Goal: Task Accomplishment & Management: Manage account settings

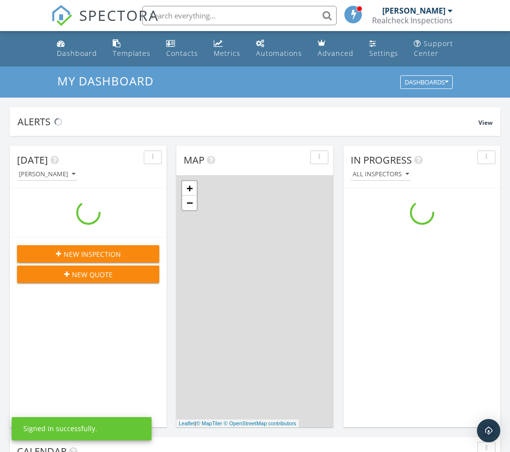
scroll to position [901, 527]
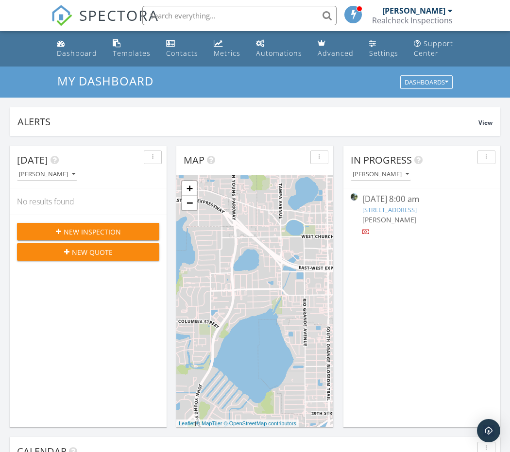
click at [372, 207] on link "6436 Fig Leaf St, St. Cloud, FL 34771" at bounding box center [389, 209] width 54 height 9
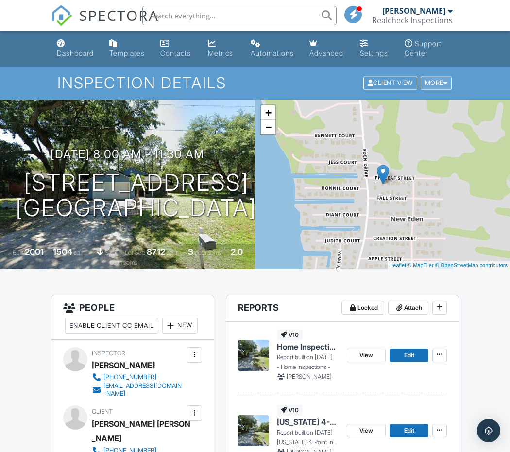
click at [445, 83] on div at bounding box center [445, 83] width 4 height 6
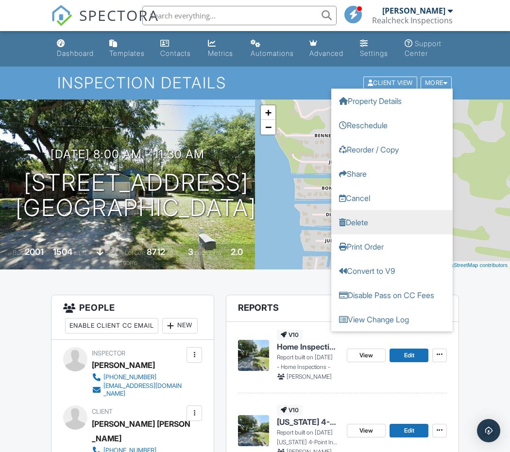
click at [355, 219] on link "Delete" at bounding box center [391, 222] width 121 height 24
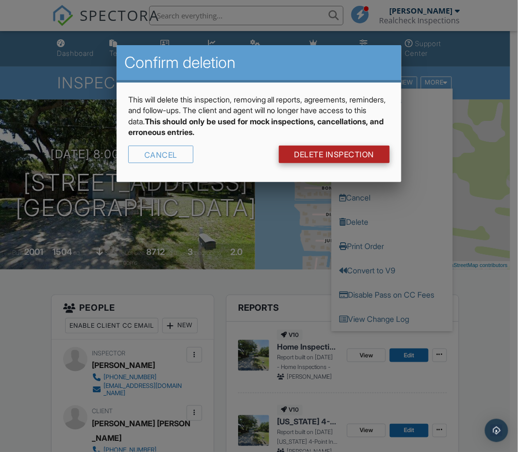
click at [328, 156] on link "DELETE Inspection" at bounding box center [334, 154] width 111 height 17
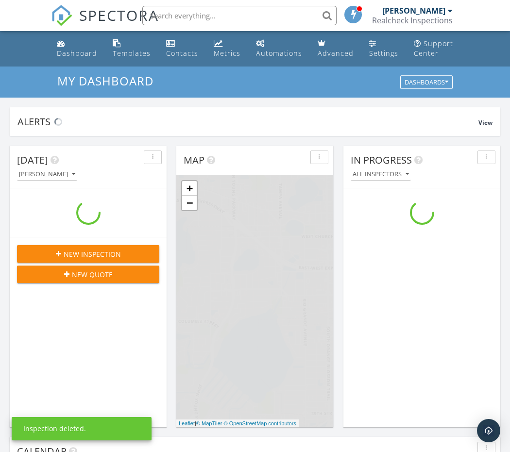
scroll to position [901, 527]
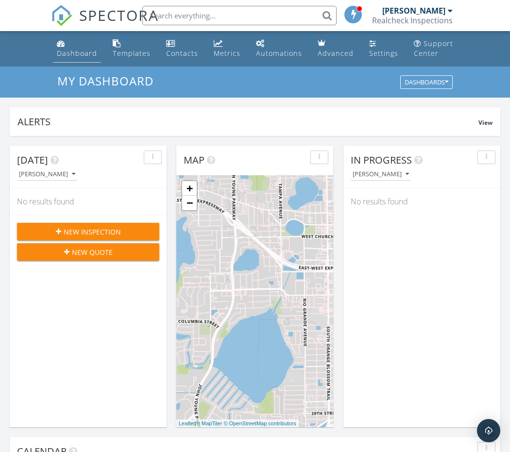
click at [66, 50] on div "Dashboard" at bounding box center [77, 53] width 40 height 9
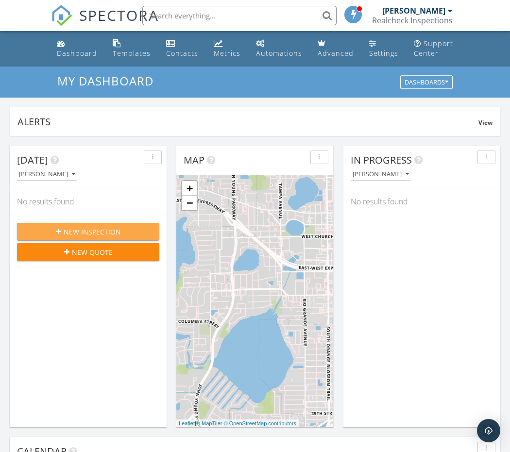
click at [93, 225] on button "New Inspection" at bounding box center [88, 231] width 142 height 17
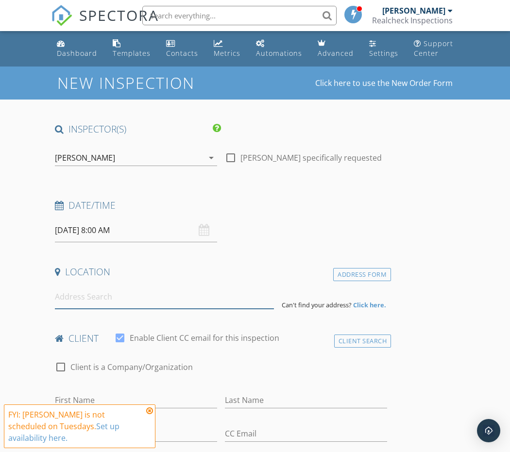
click at [71, 303] on input at bounding box center [164, 297] width 219 height 24
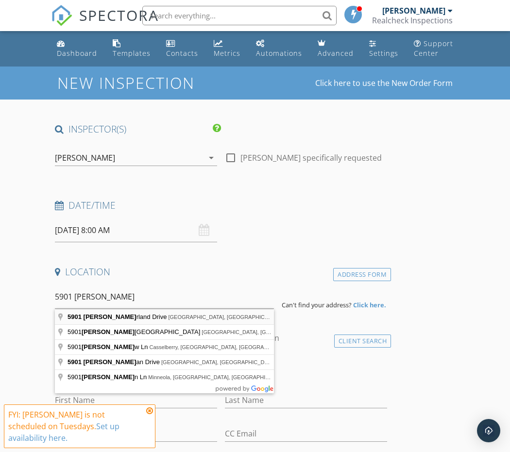
type input "5901 Sunderland Drive, Orlando, FL, USA"
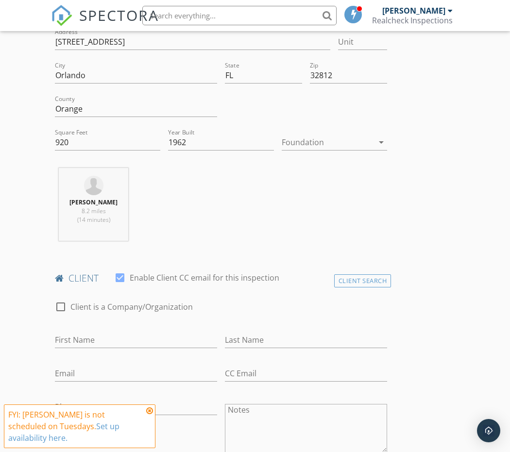
scroll to position [392, 0]
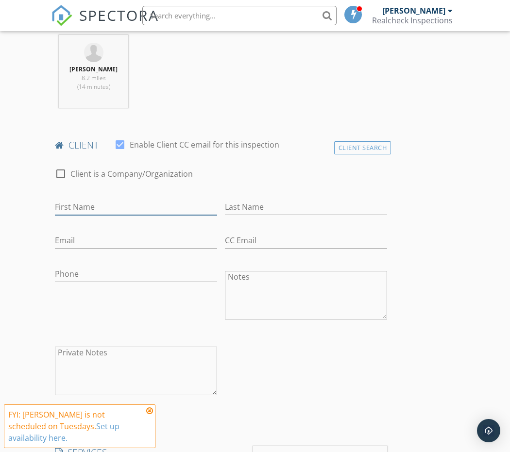
click at [88, 204] on input "First Name" at bounding box center [136, 207] width 162 height 16
type input "Yunier"
type input "Borges Mendez"
type input "borgesyunier@yahoo.com"
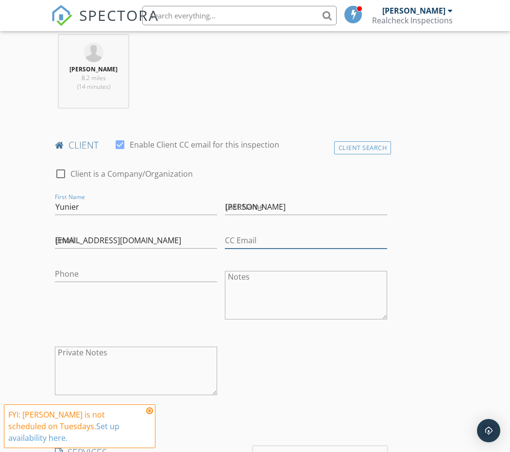
type input "borgesyunier@yahoo.com"
type input "786-715-9900"
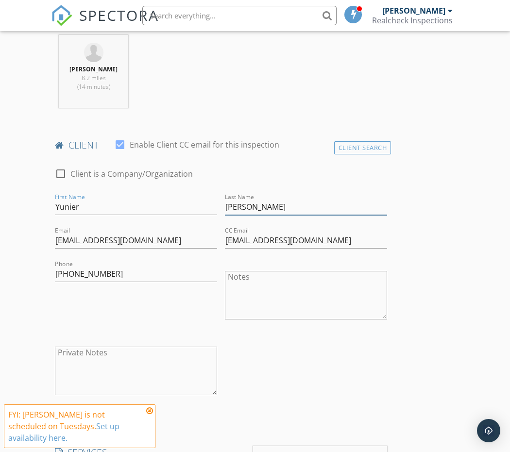
click at [300, 207] on input "Borges Mendez" at bounding box center [306, 207] width 162 height 16
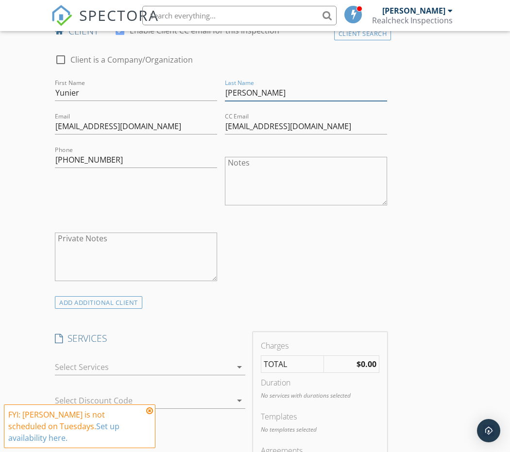
scroll to position [559, 0]
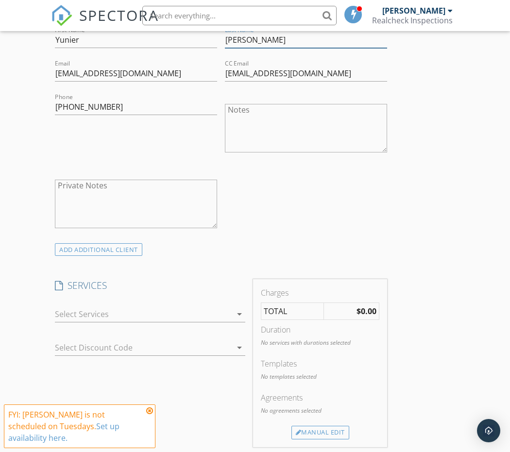
type input "Borges"
click at [239, 314] on icon "arrow_drop_down" at bounding box center [240, 314] width 12 height 12
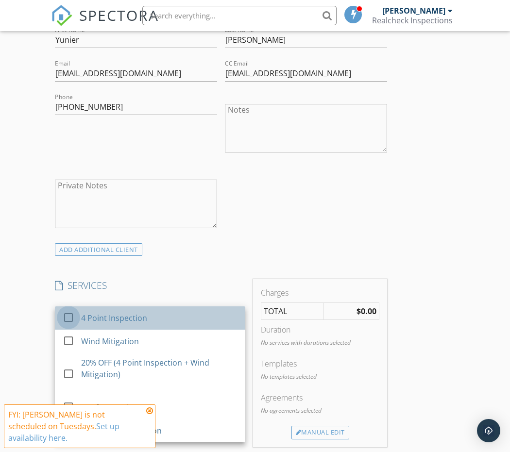
click at [71, 319] on div at bounding box center [68, 317] width 17 height 17
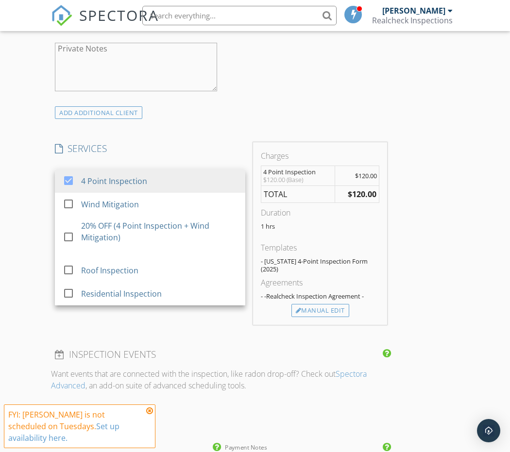
scroll to position [696, 0]
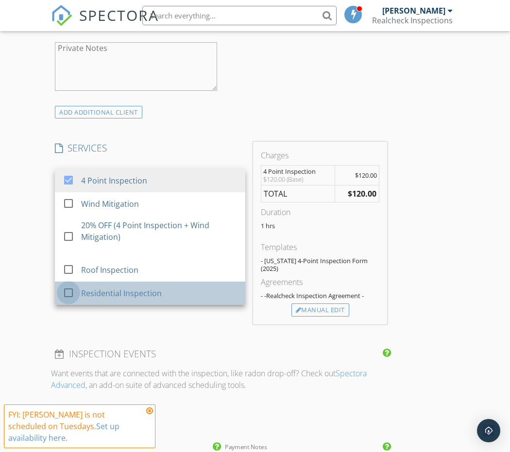
click at [67, 292] on div at bounding box center [68, 293] width 17 height 17
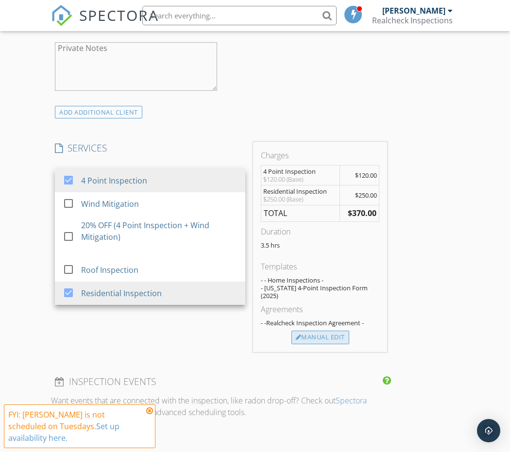
click at [321, 331] on div "Manual Edit" at bounding box center [320, 338] width 58 height 14
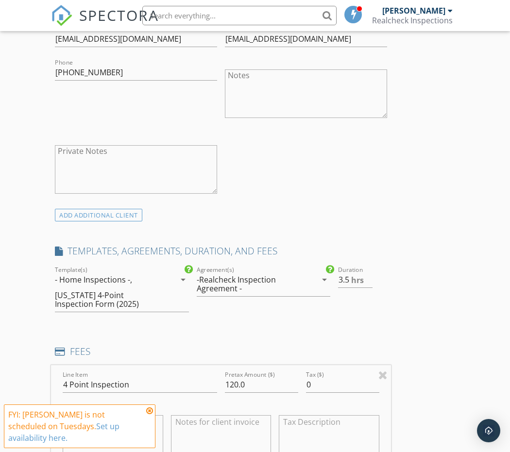
scroll to position [623, 0]
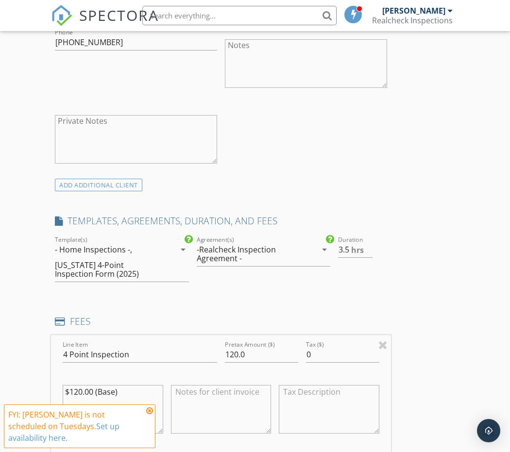
click at [324, 250] on icon "arrow_drop_down" at bounding box center [325, 250] width 12 height 12
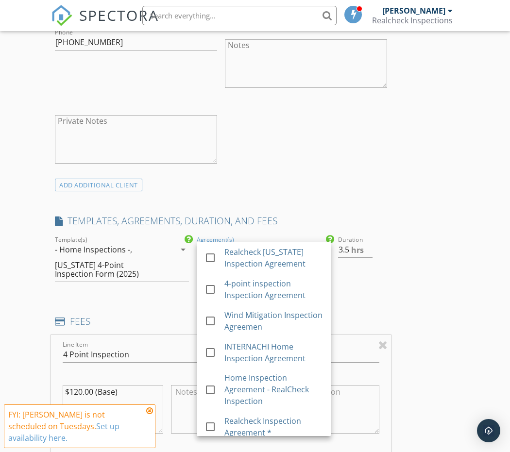
click at [316, 188] on div "ADD ADDITIONAL client" at bounding box center [221, 184] width 340 height 13
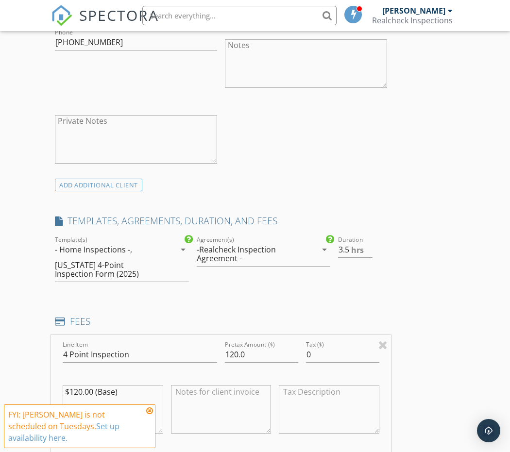
click at [183, 250] on icon "arrow_drop_down" at bounding box center [183, 250] width 12 height 12
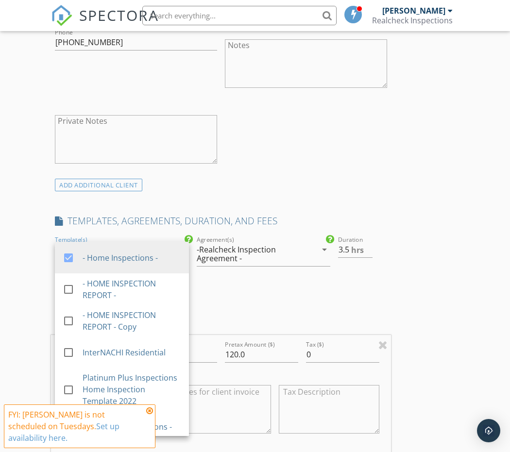
click at [246, 259] on div "-Realcheck Inspection Agreement -" at bounding box center [251, 253] width 108 height 17
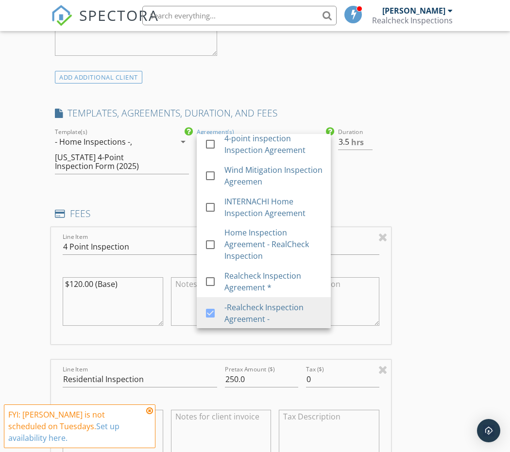
scroll to position [37, 0]
click at [423, 174] on div "INSPECTOR(S) check_box yunier Borges PRIMARY yunier Borges arrow_drop_down chec…" at bounding box center [255, 319] width 408 height 1855
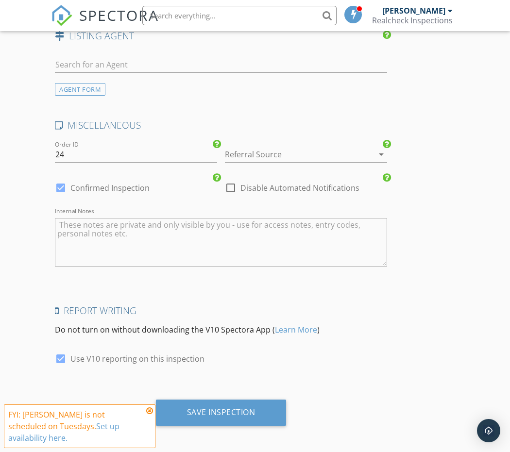
scroll to position [1549, 0]
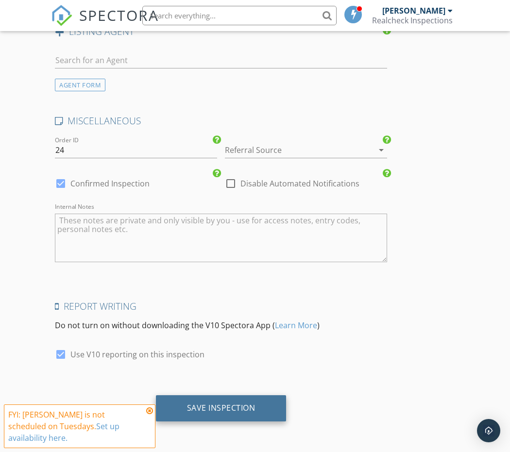
click at [226, 410] on div "Save Inspection" at bounding box center [221, 408] width 68 height 10
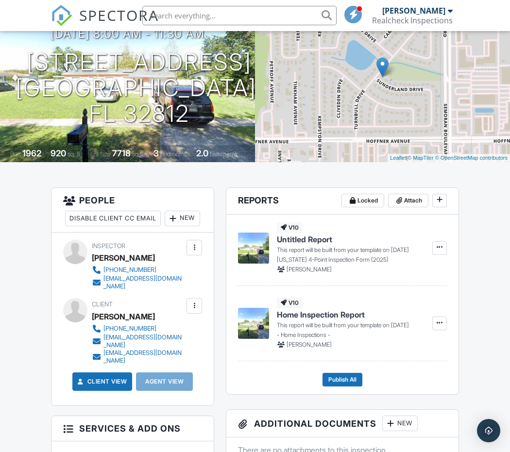
scroll to position [111, 0]
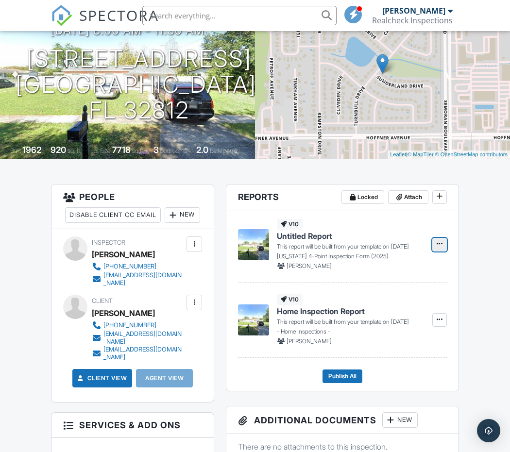
click at [438, 244] on icon at bounding box center [440, 243] width 6 height 7
click at [411, 265] on input "Build Now" at bounding box center [390, 270] width 99 height 22
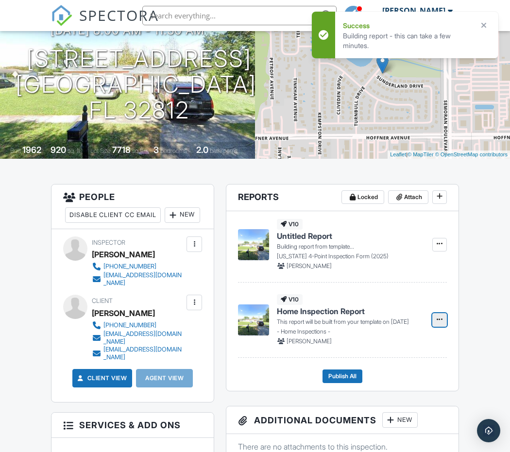
click at [440, 319] on icon at bounding box center [440, 319] width 6 height 7
click at [403, 342] on input "Build Now" at bounding box center [390, 346] width 99 height 22
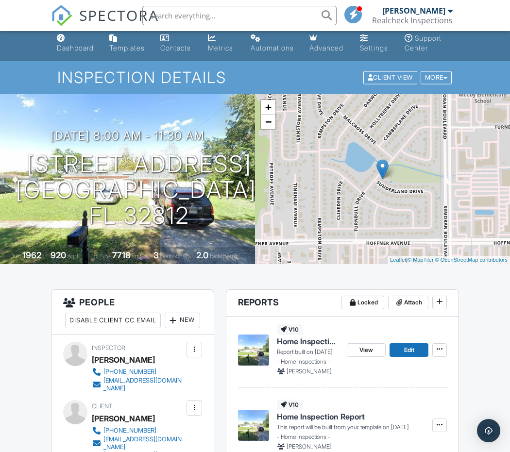
scroll to position [0, 0]
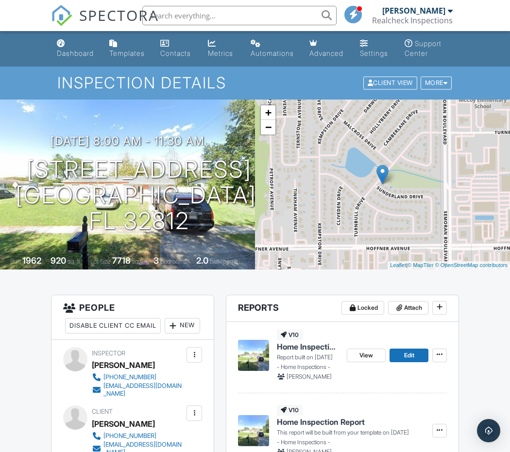
click at [280, 81] on h1 "Inspection Details" at bounding box center [254, 82] width 395 height 17
click at [486, 51] on ul "Dashboard Templates Contacts Metrics Automations Advanced Settings Support Cent…" at bounding box center [255, 48] width 510 height 35
click at [19, 50] on ul "Dashboard Templates Contacts Metrics Automations Advanced Settings Support Cent…" at bounding box center [255, 48] width 510 height 35
click at [478, 50] on ul "Dashboard Templates Contacts Metrics Automations Advanced Settings Support Cent…" at bounding box center [255, 48] width 510 height 35
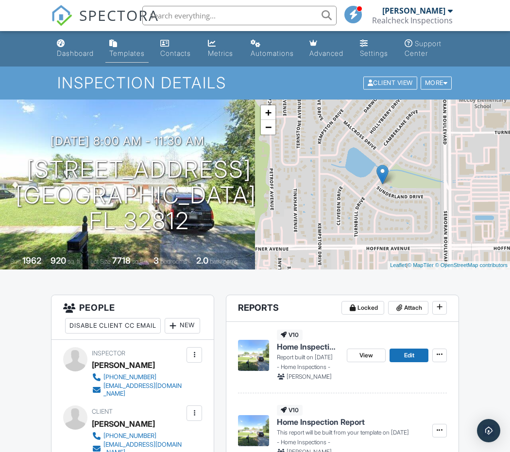
click at [131, 53] on div "Templates" at bounding box center [126, 53] width 35 height 8
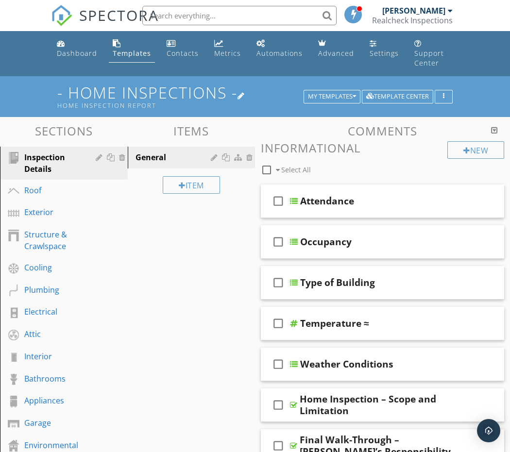
click at [281, 84] on h1 "- Home Inspections - Home Inspection Report" at bounding box center [254, 96] width 395 height 25
click at [502, 80] on div at bounding box center [255, 226] width 510 height 452
click at [375, 47] on link "Settings" at bounding box center [384, 49] width 37 height 28
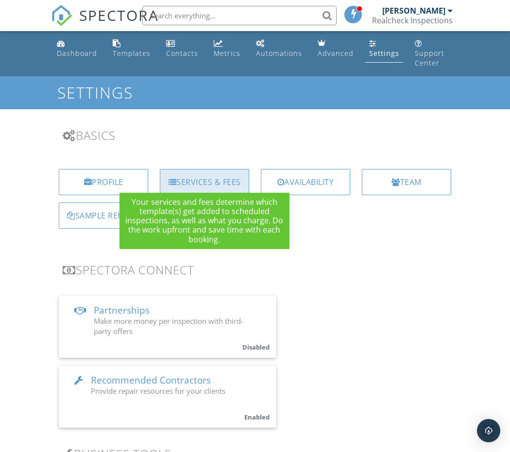
click at [199, 172] on div "Services & Fees" at bounding box center [204, 182] width 89 height 26
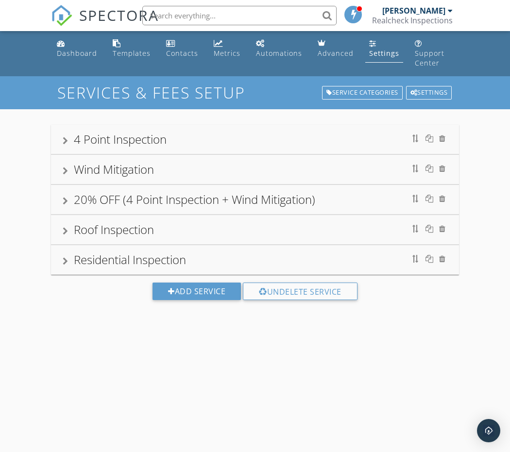
click at [311, 251] on div "Residential Inspection" at bounding box center [255, 259] width 385 height 17
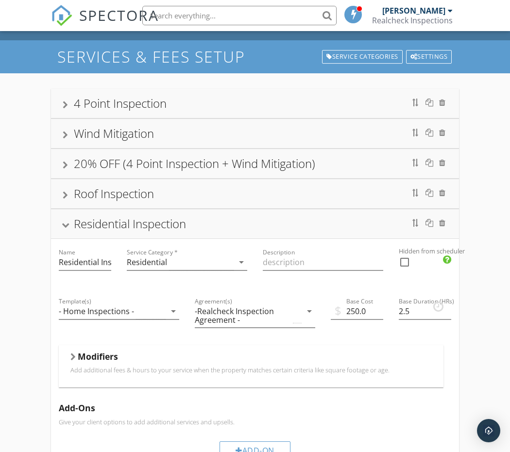
scroll to position [88, 0]
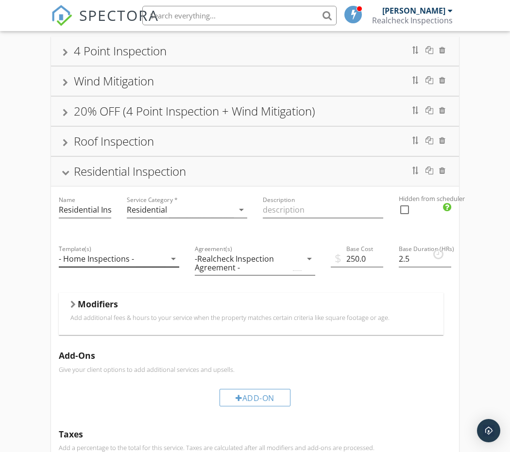
click at [171, 253] on icon "arrow_drop_down" at bounding box center [174, 259] width 12 height 12
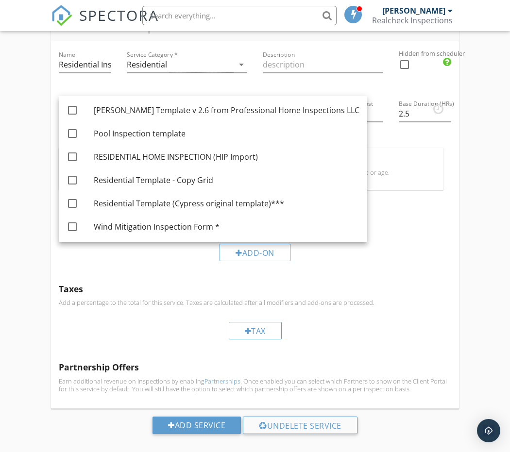
scroll to position [236, 0]
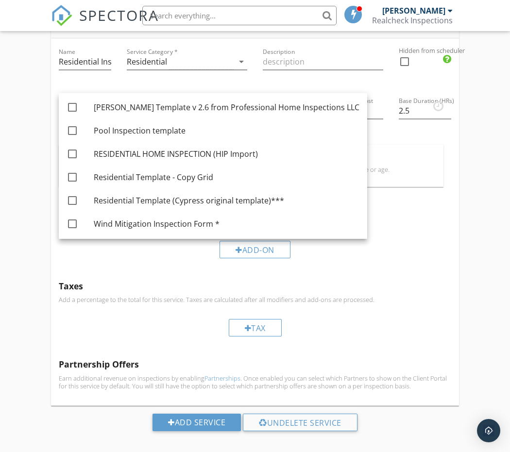
click at [404, 218] on div "Add-Ons Give your client options to add additional services and upsells. Add-On" at bounding box center [255, 234] width 408 height 78
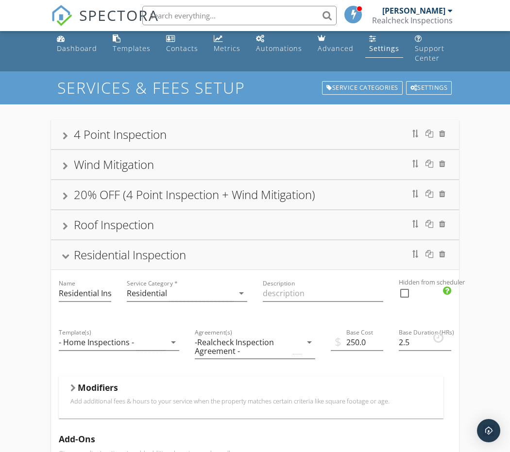
scroll to position [2, 0]
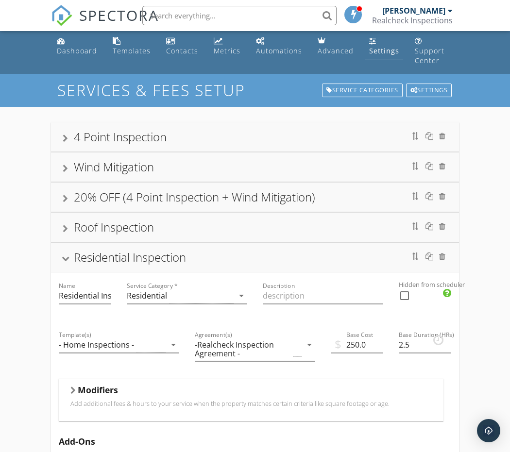
click at [212, 128] on div "4 Point Inspection" at bounding box center [255, 136] width 385 height 17
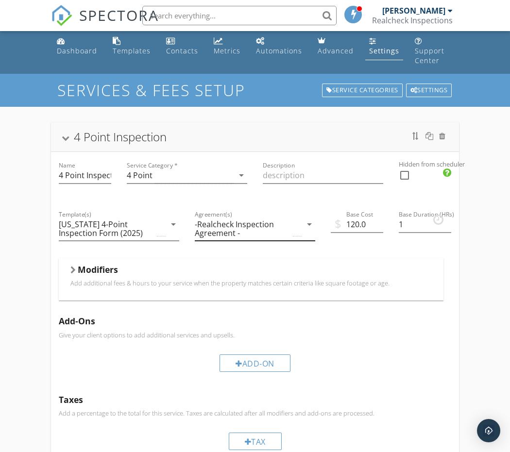
click at [308, 219] on icon "arrow_drop_down" at bounding box center [309, 225] width 12 height 12
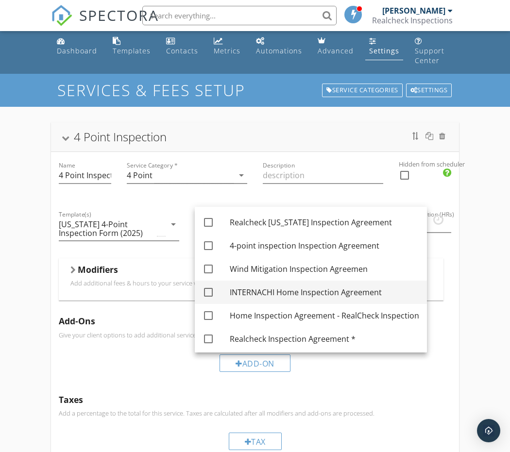
scroll to position [25, 0]
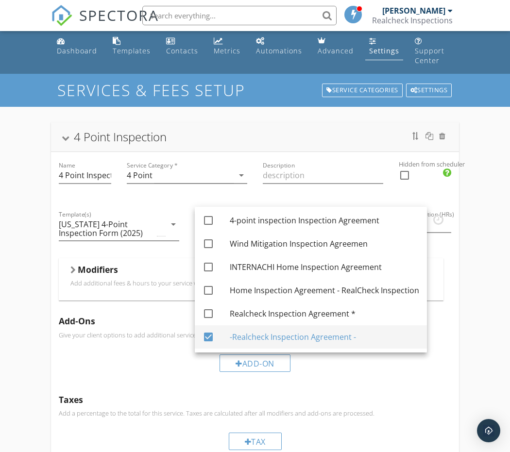
click at [209, 337] on div at bounding box center [208, 337] width 17 height 17
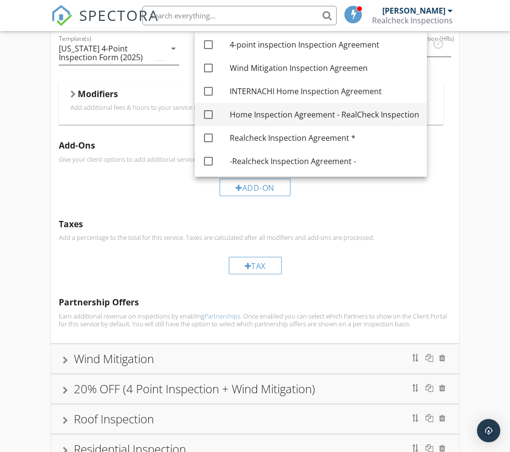
scroll to position [198, 0]
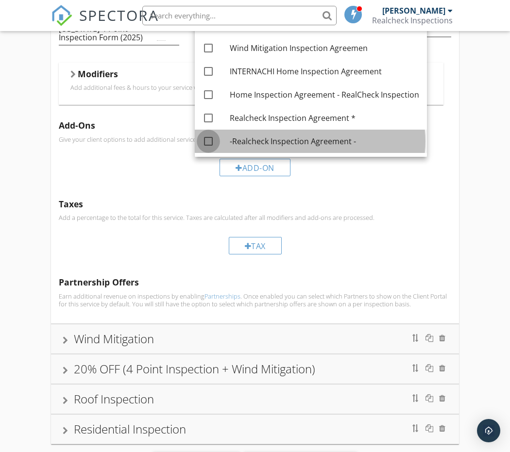
click at [206, 139] on div at bounding box center [208, 141] width 17 height 17
checkbox input "true"
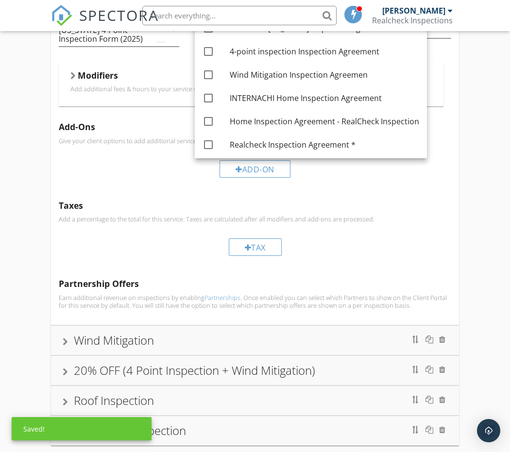
scroll to position [196, 0]
click at [373, 202] on div "Taxes Add a percentage to the total for this service. Taxes are calculated afte…" at bounding box center [255, 232] width 408 height 78
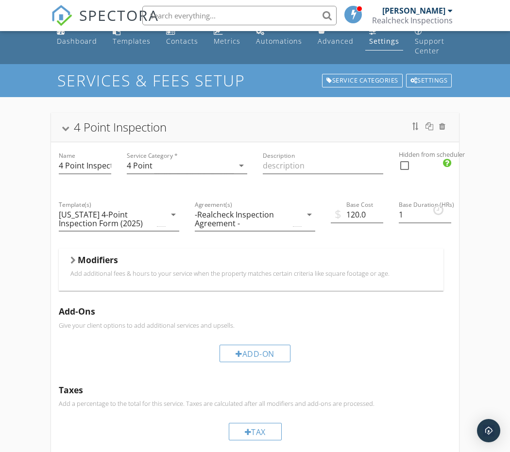
scroll to position [0, 0]
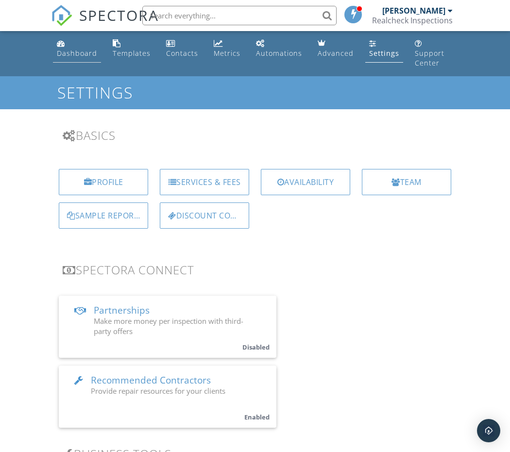
click at [76, 55] on div "Dashboard" at bounding box center [77, 53] width 40 height 9
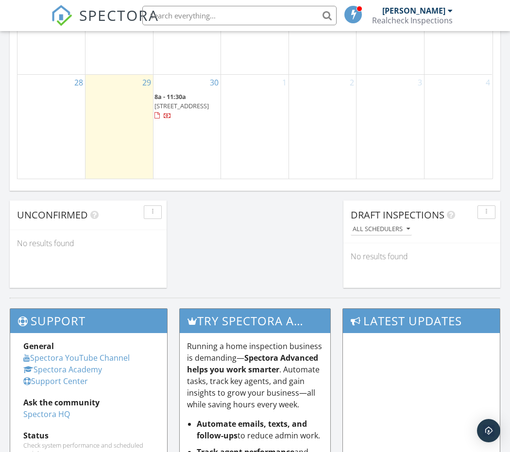
scroll to position [716, 0]
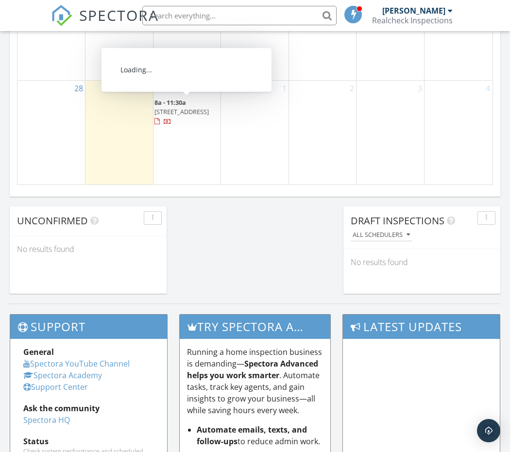
click at [169, 109] on span "5901 Sunderland Dr, Orlando 32812" at bounding box center [181, 111] width 54 height 9
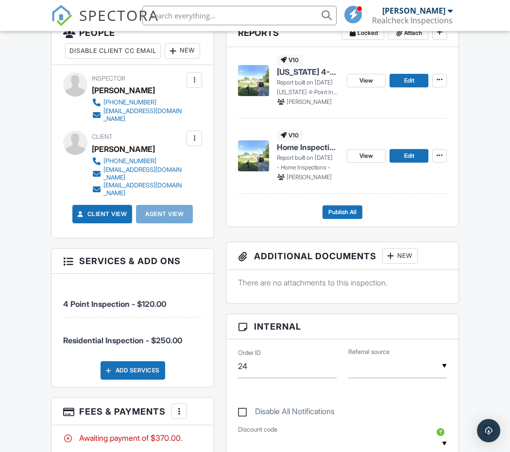
scroll to position [277, 0]
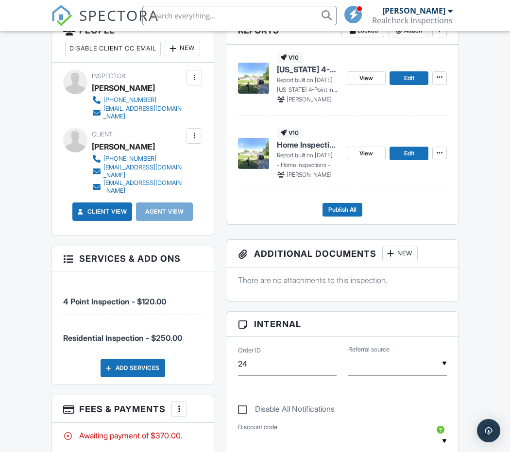
click at [254, 154] on img at bounding box center [253, 153] width 31 height 31
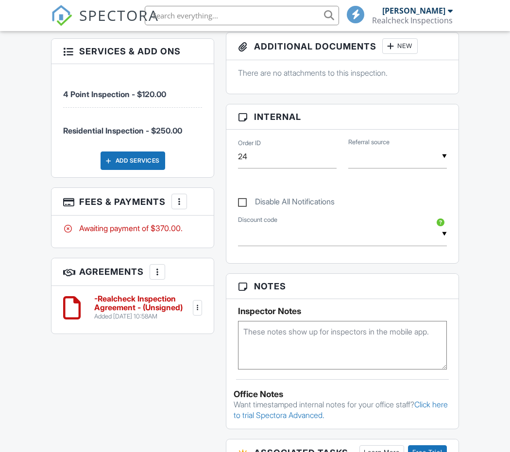
scroll to position [277, 0]
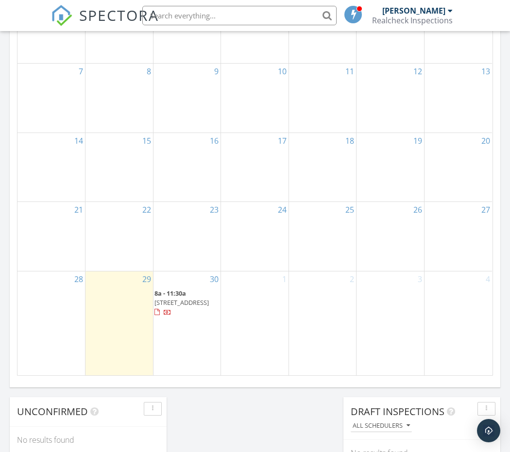
scroll to position [578, 0]
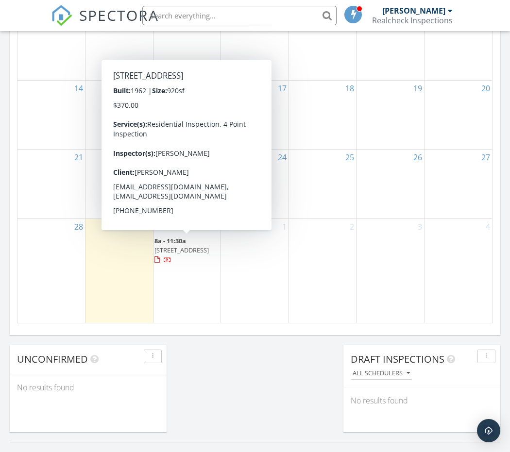
click at [175, 242] on span "8a - 11:30a" at bounding box center [170, 240] width 32 height 9
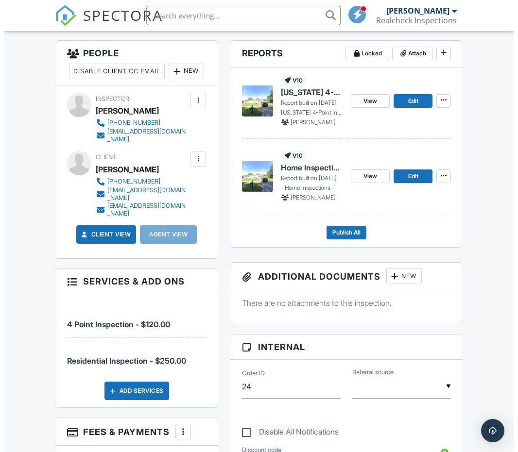
scroll to position [324, 0]
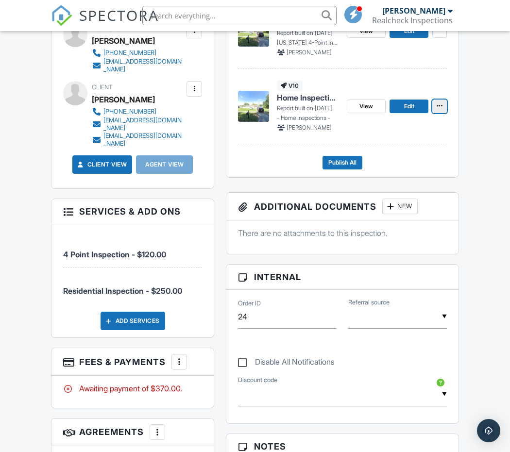
click at [441, 103] on icon at bounding box center [440, 105] width 6 height 7
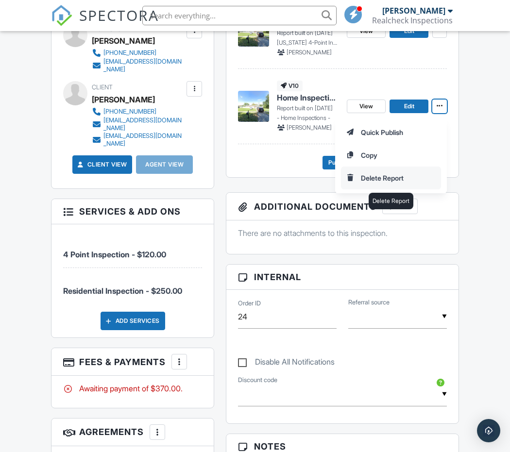
click at [395, 175] on input "Delete Report" at bounding box center [390, 178] width 99 height 22
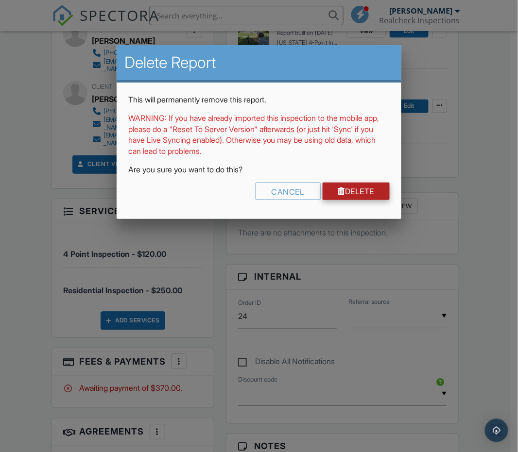
click at [368, 189] on link "Delete" at bounding box center [355, 191] width 67 height 17
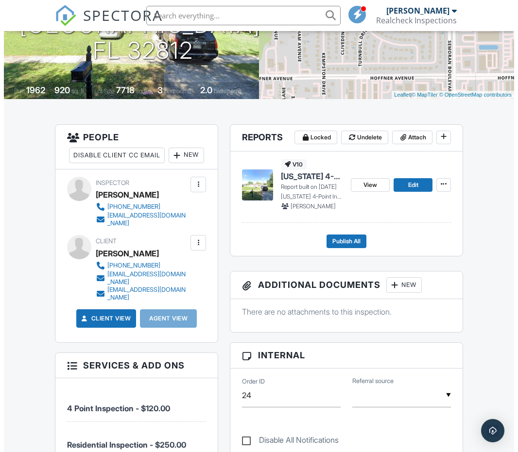
scroll to position [163, 0]
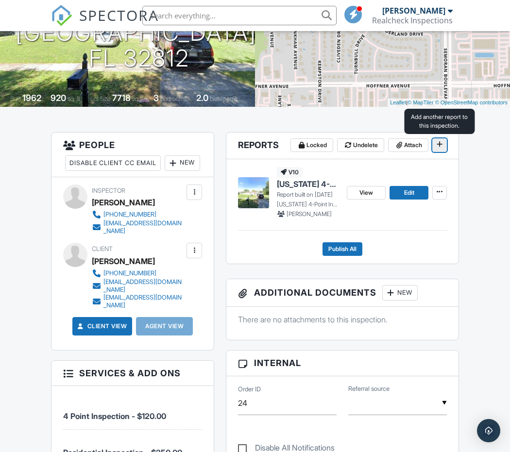
click at [439, 143] on icon at bounding box center [440, 144] width 6 height 7
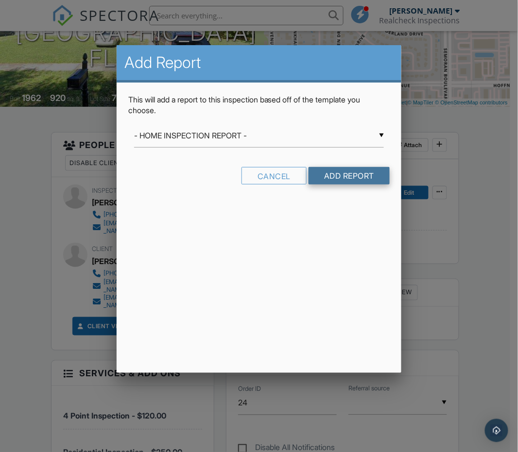
click at [343, 172] on input "Add Report" at bounding box center [348, 175] width 81 height 17
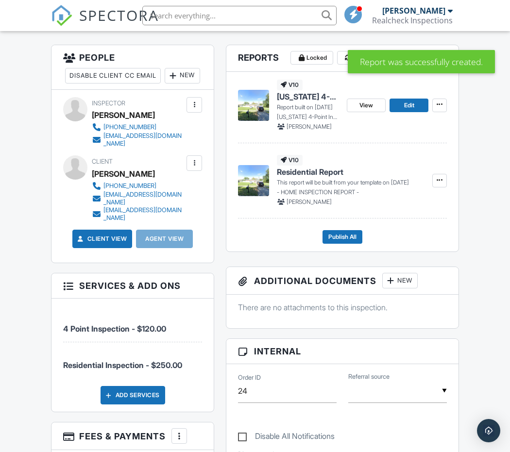
scroll to position [251, 0]
